Goal: Task Accomplishment & Management: Complete application form

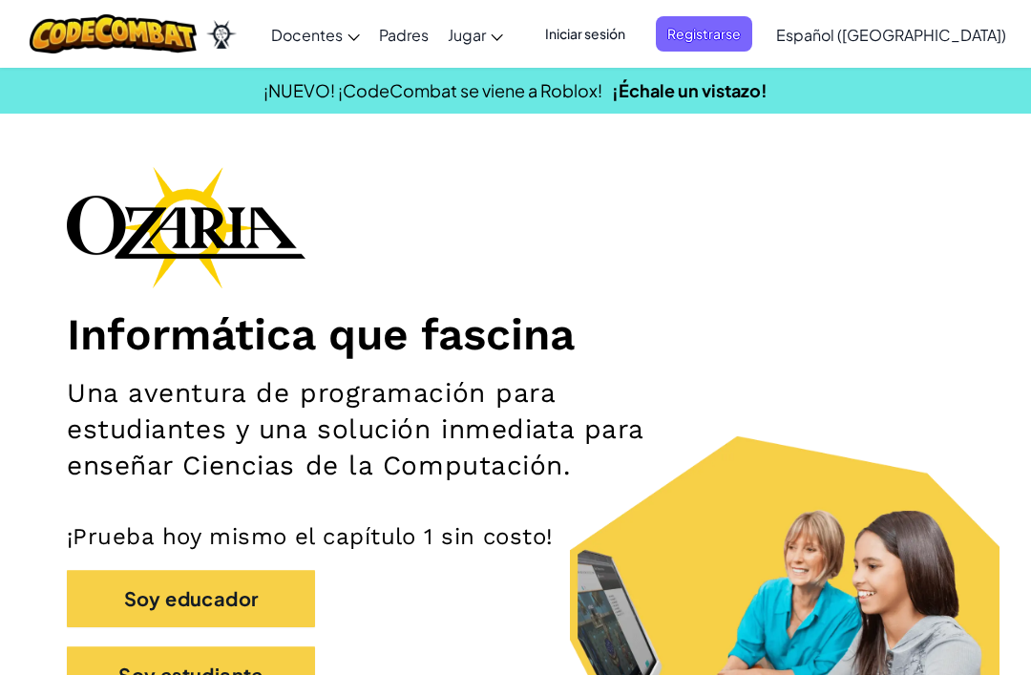
click at [752, 40] on span "Registrarse" at bounding box center [704, 33] width 96 height 35
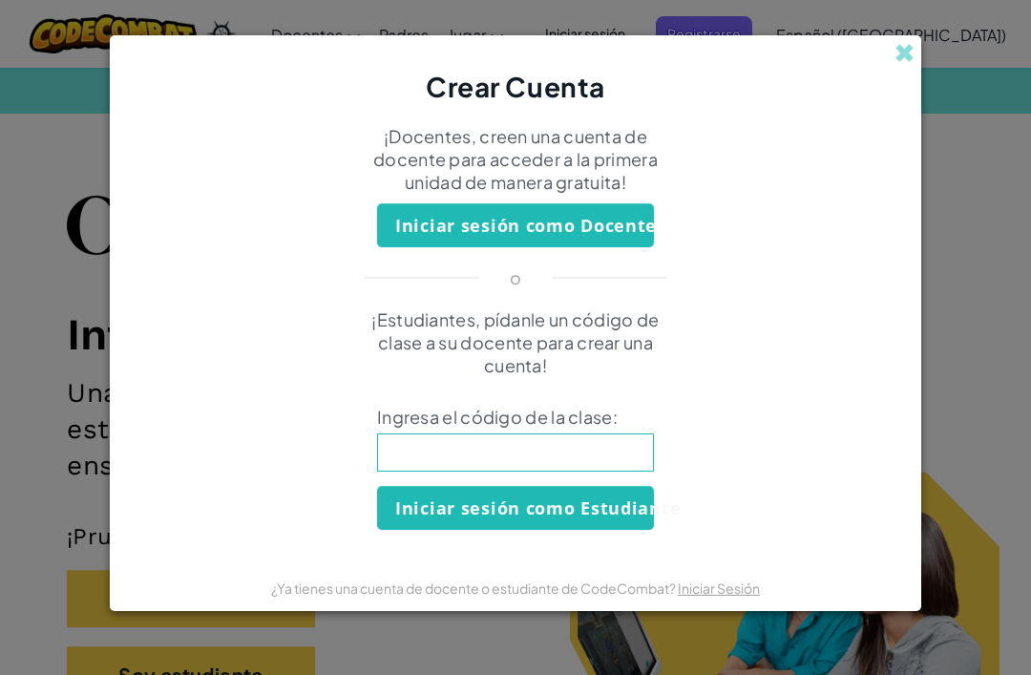
click at [555, 471] on input at bounding box center [515, 452] width 277 height 38
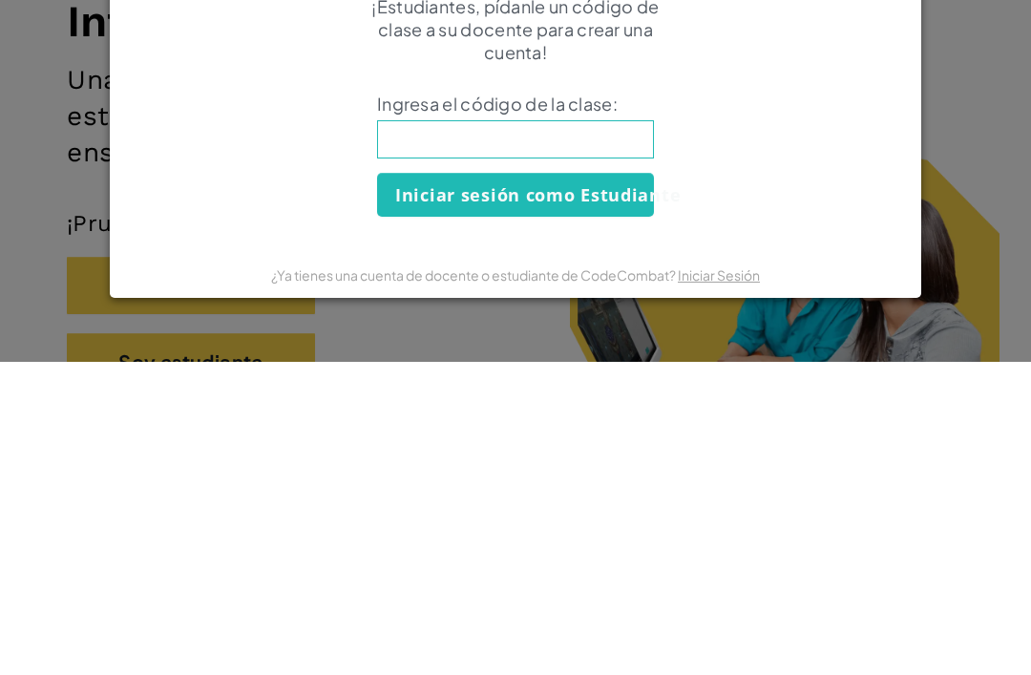
type input "A"
type input "ShopLeafWide"
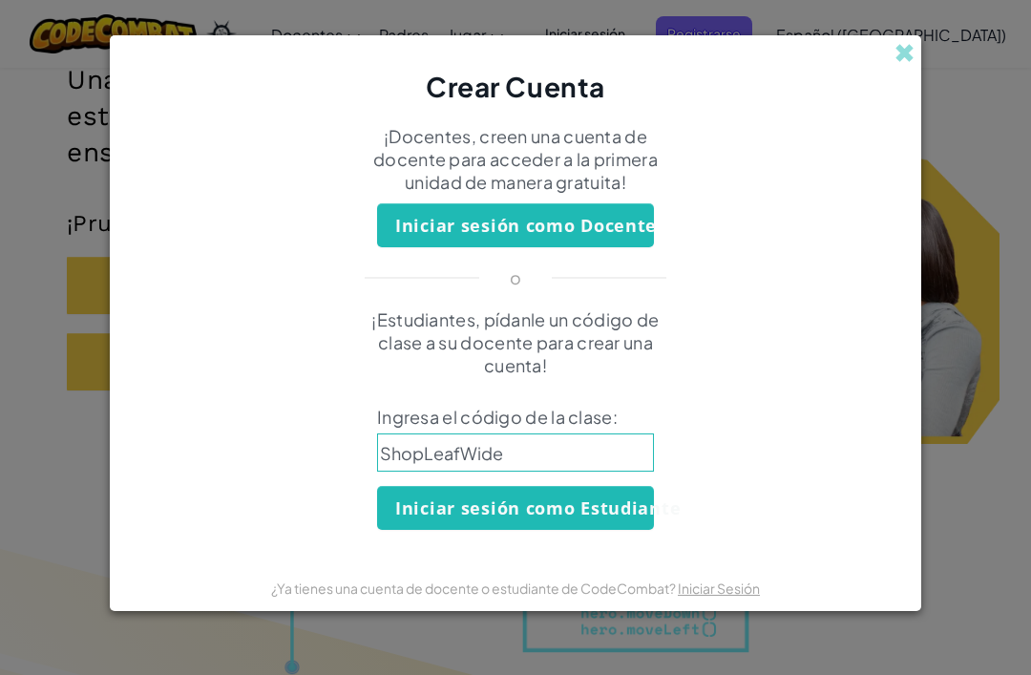
click at [609, 517] on button "Iniciar sesión como Estudiante" at bounding box center [515, 508] width 277 height 44
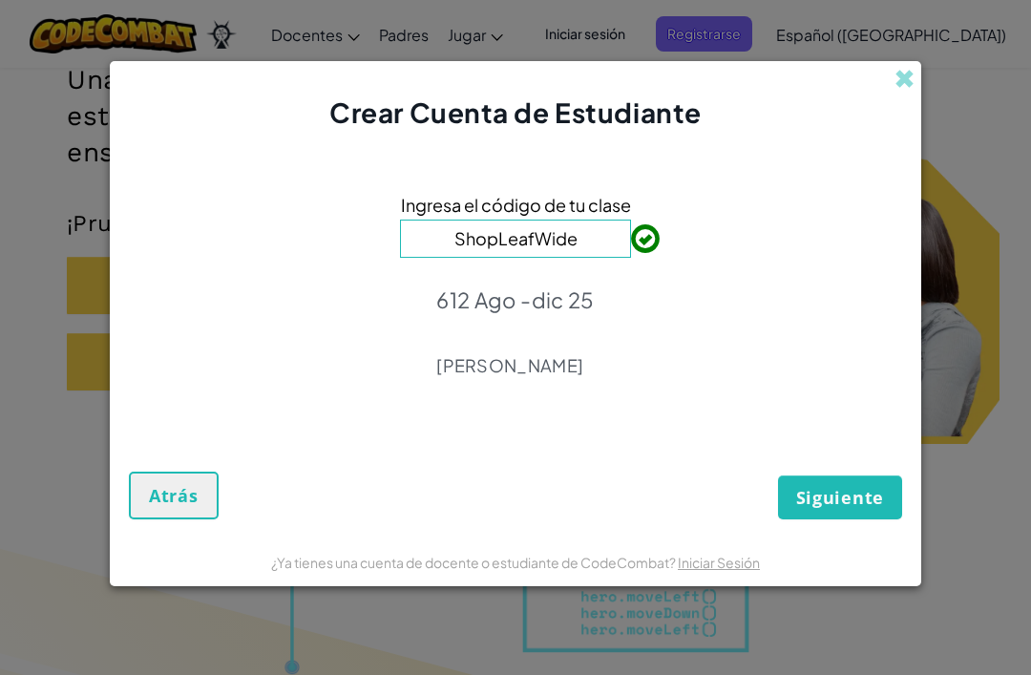
click at [860, 502] on span "Siguiente" at bounding box center [840, 497] width 88 height 23
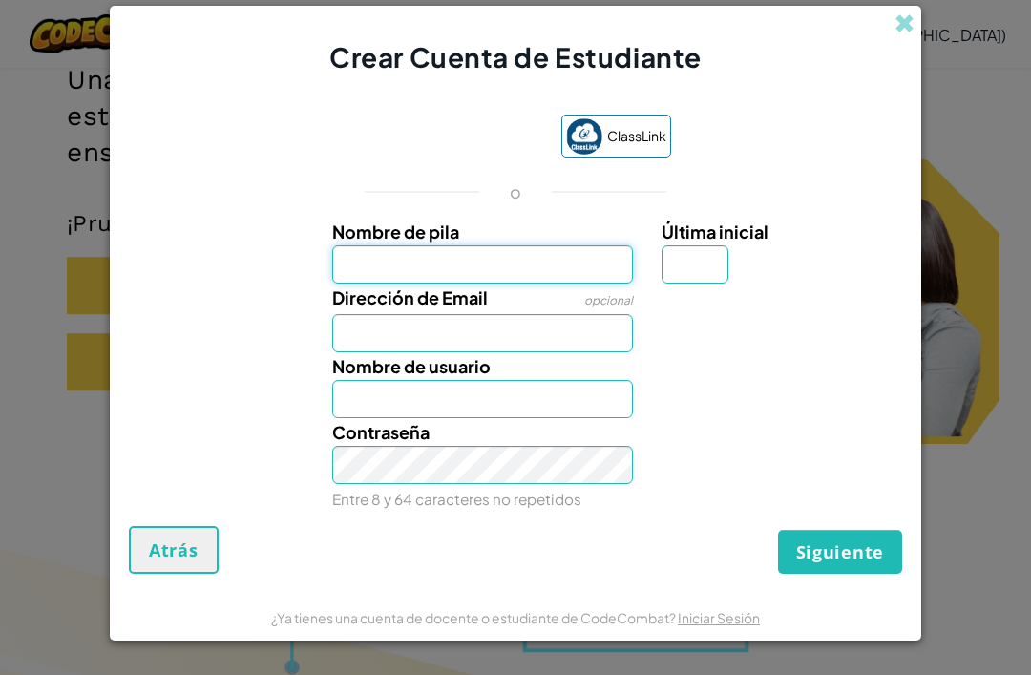
click at [597, 281] on input "Nombre de pila" at bounding box center [483, 264] width 302 height 38
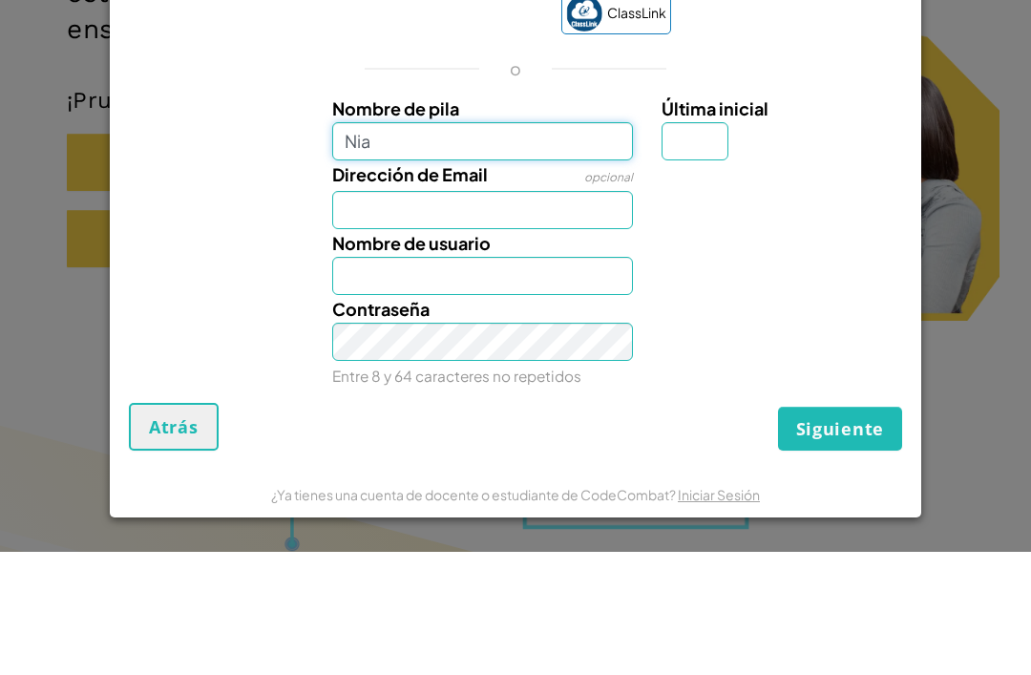
type input "Nia"
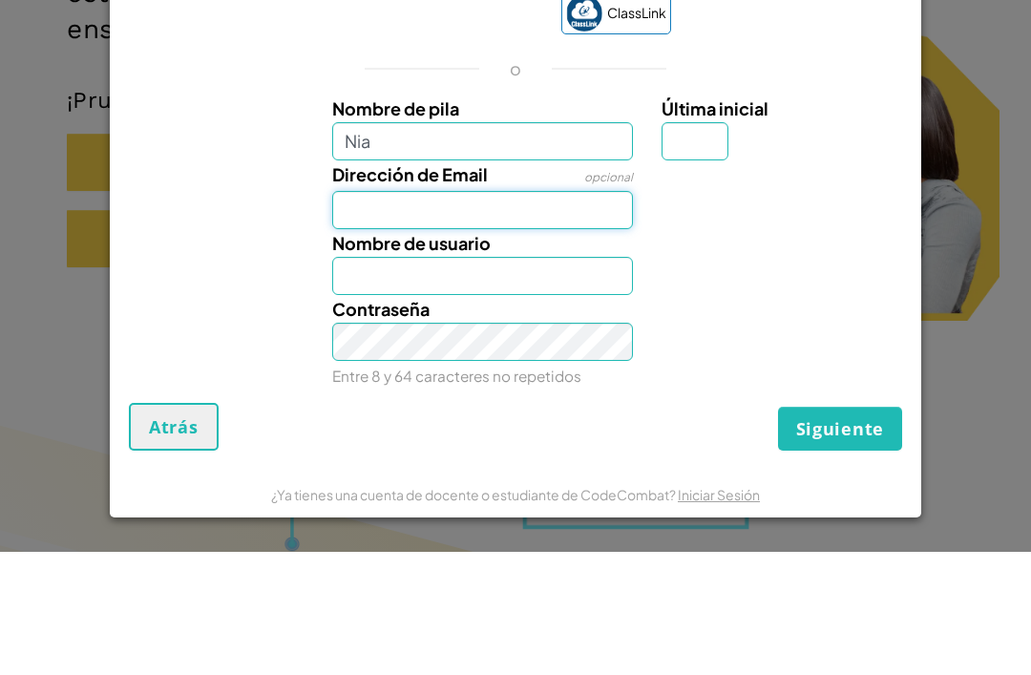
click at [604, 314] on input "Dirección de Email" at bounding box center [483, 333] width 302 height 38
type input "Nia"
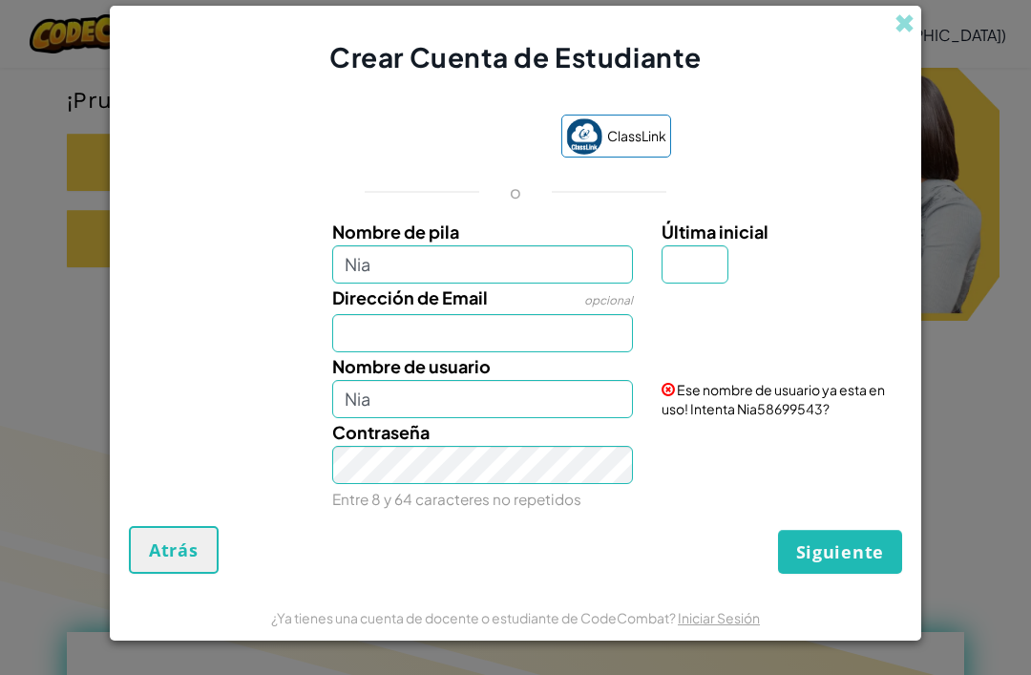
scroll to position [424, 0]
